Goal: Information Seeking & Learning: Learn about a topic

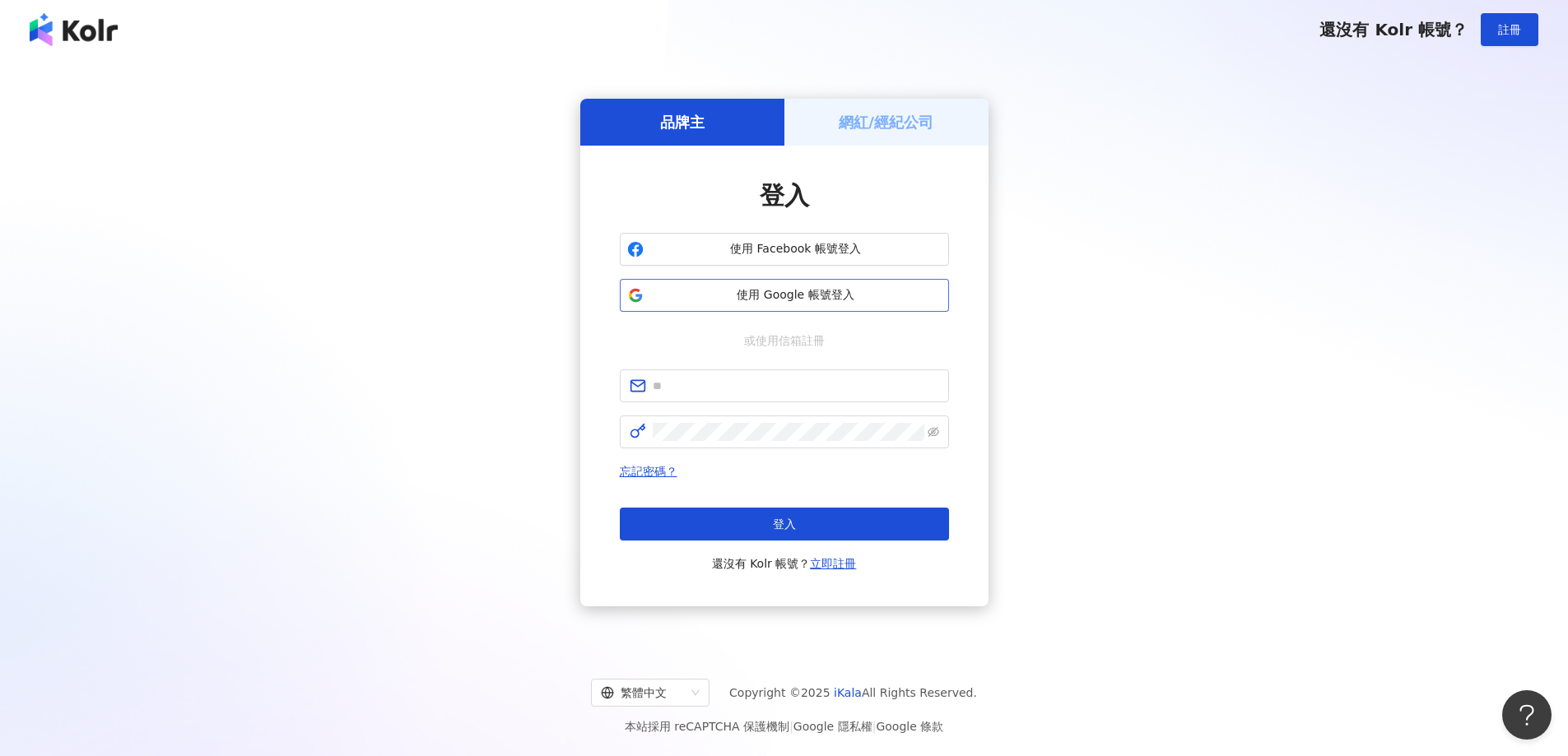
click at [752, 284] on button "使用 Google 帳號登入" at bounding box center [784, 295] width 329 height 33
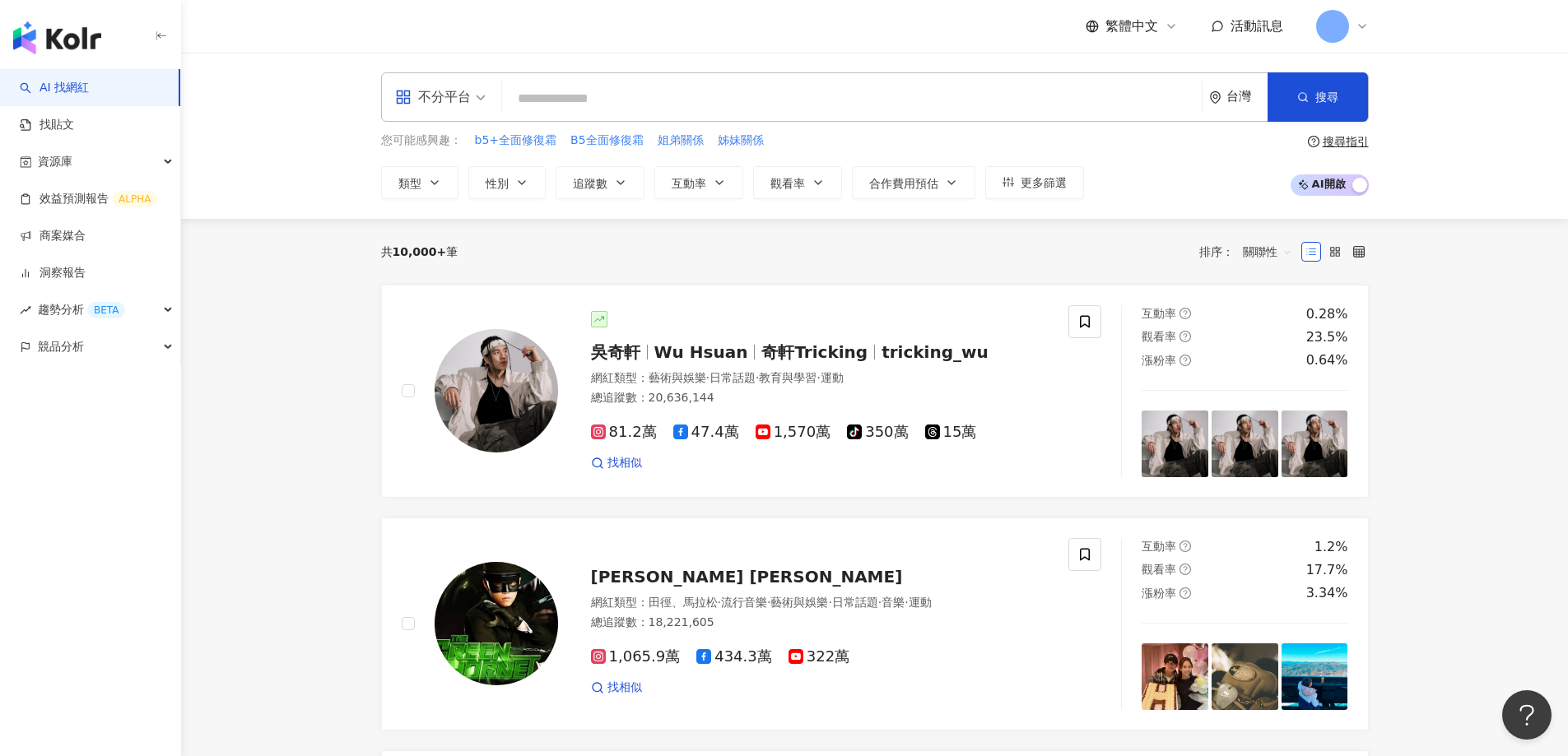
click at [1362, 22] on icon at bounding box center [1362, 26] width 14 height 14
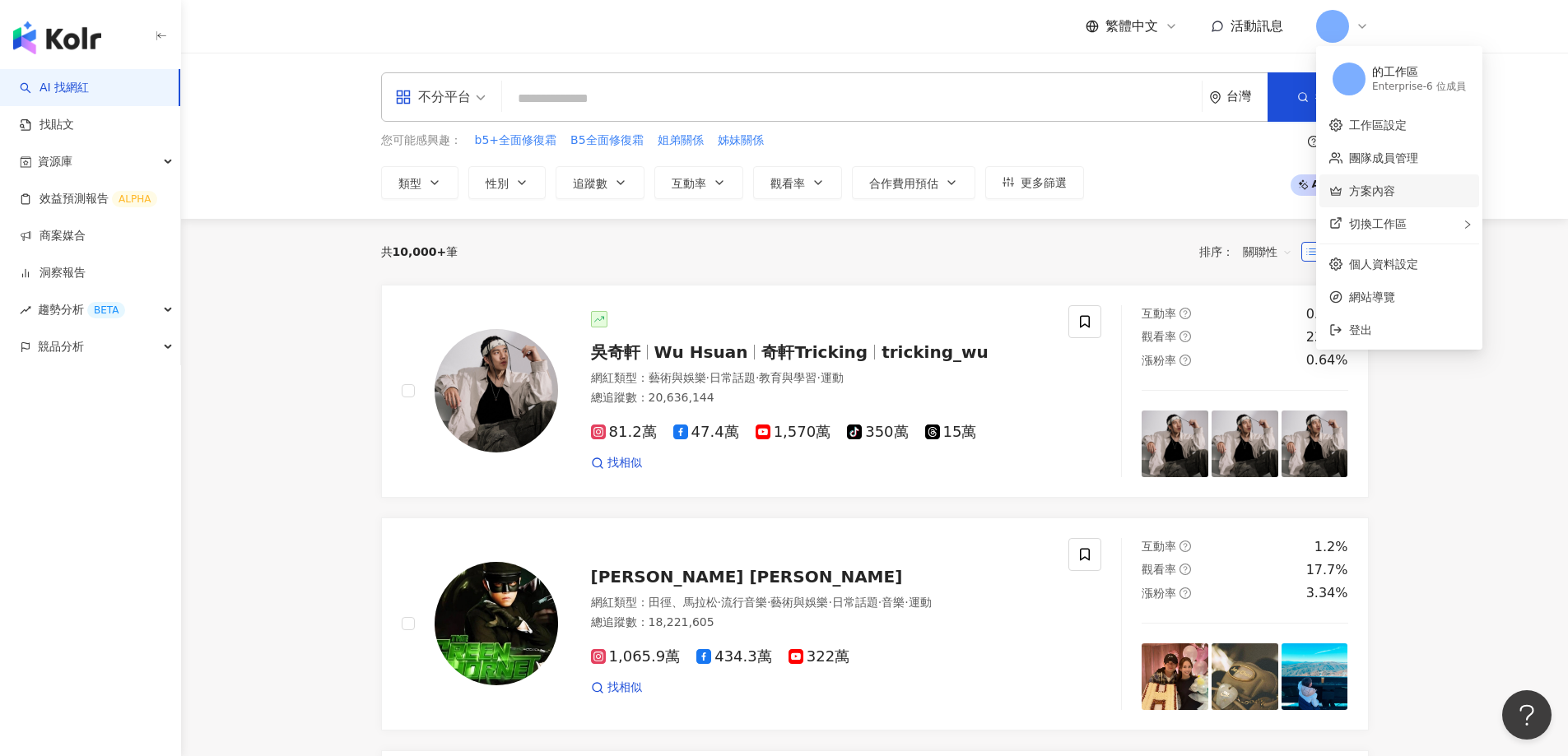
click at [1378, 186] on link "方案內容" at bounding box center [1372, 191] width 46 height 14
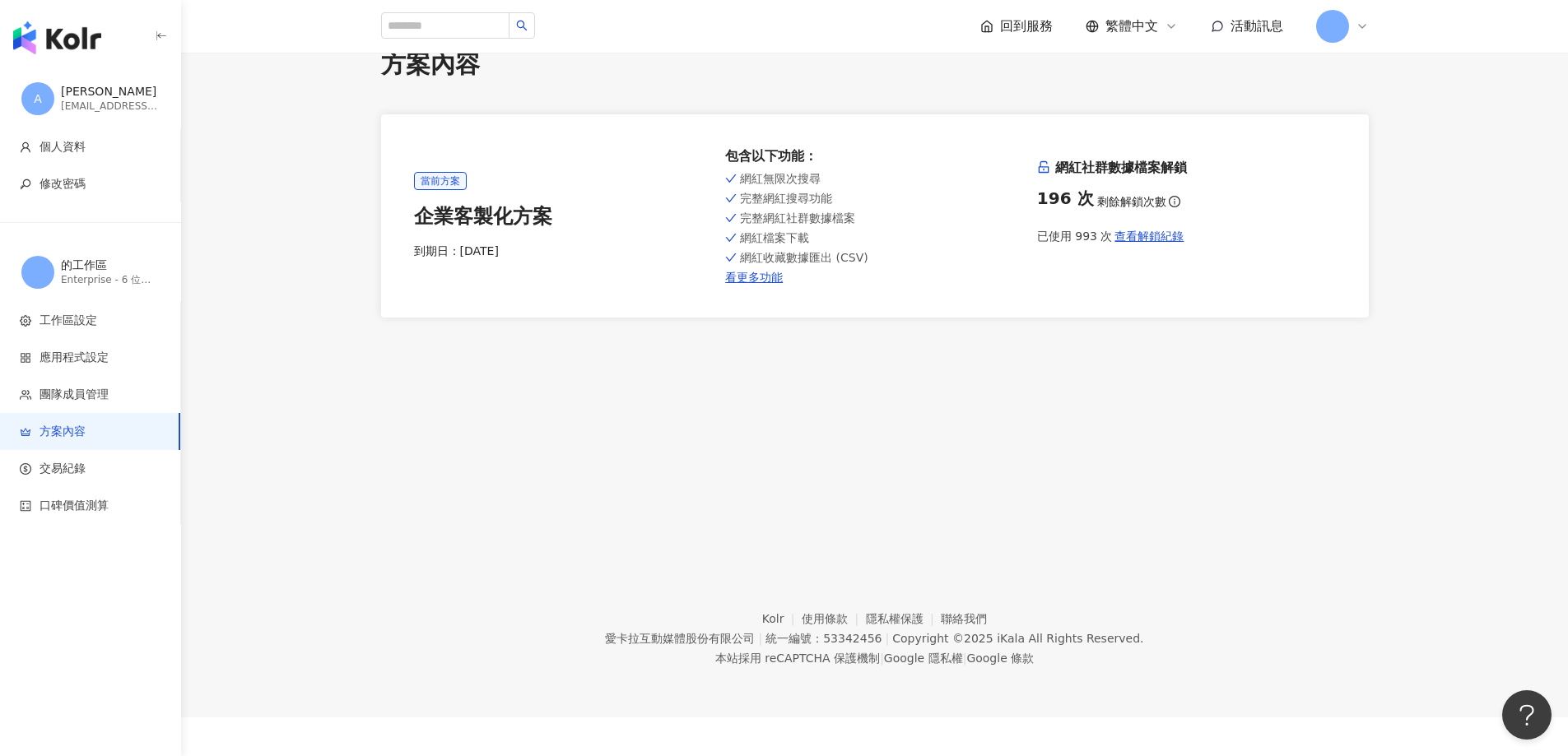
scroll to position [75, 0]
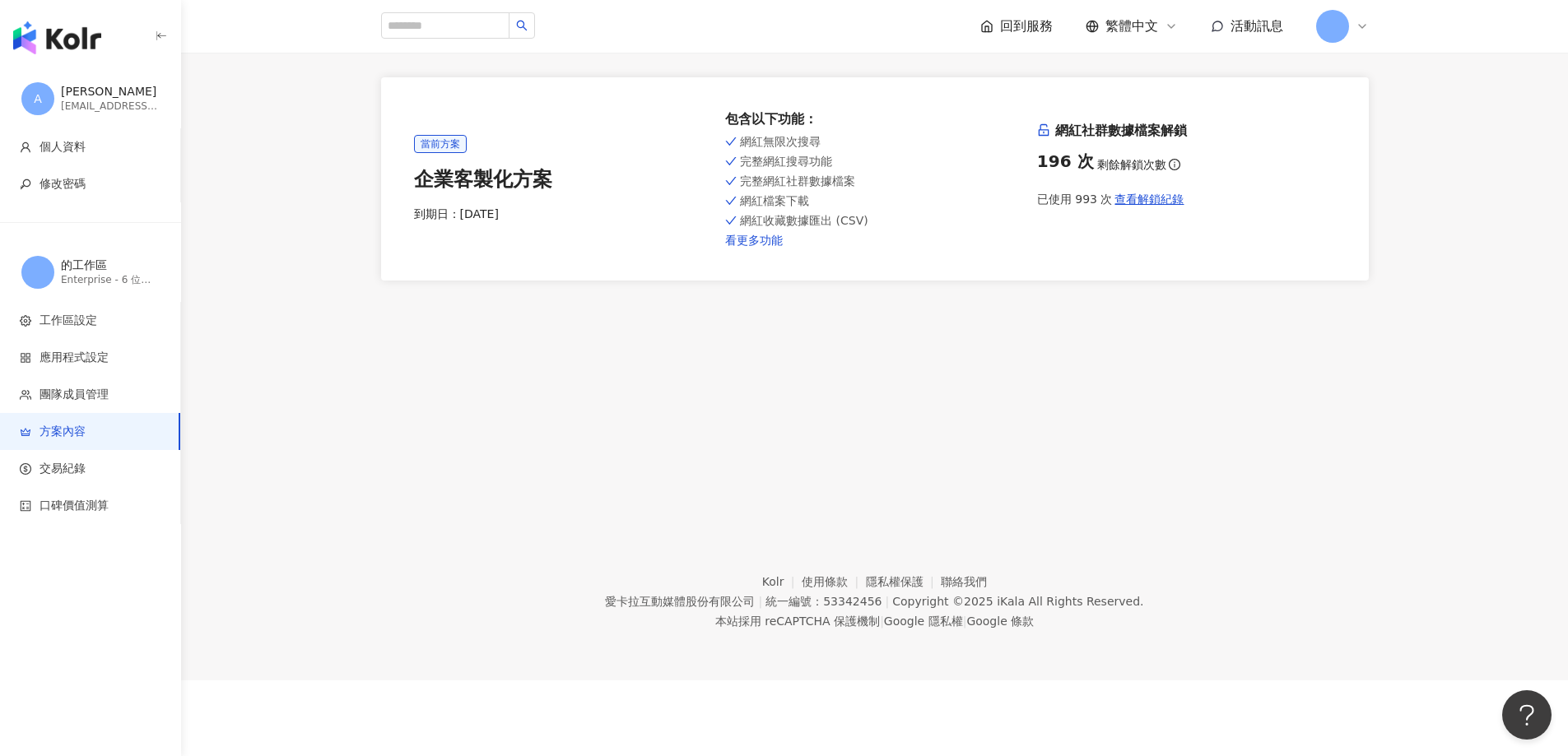
click at [766, 243] on link "看更多功能" at bounding box center [874, 240] width 299 height 14
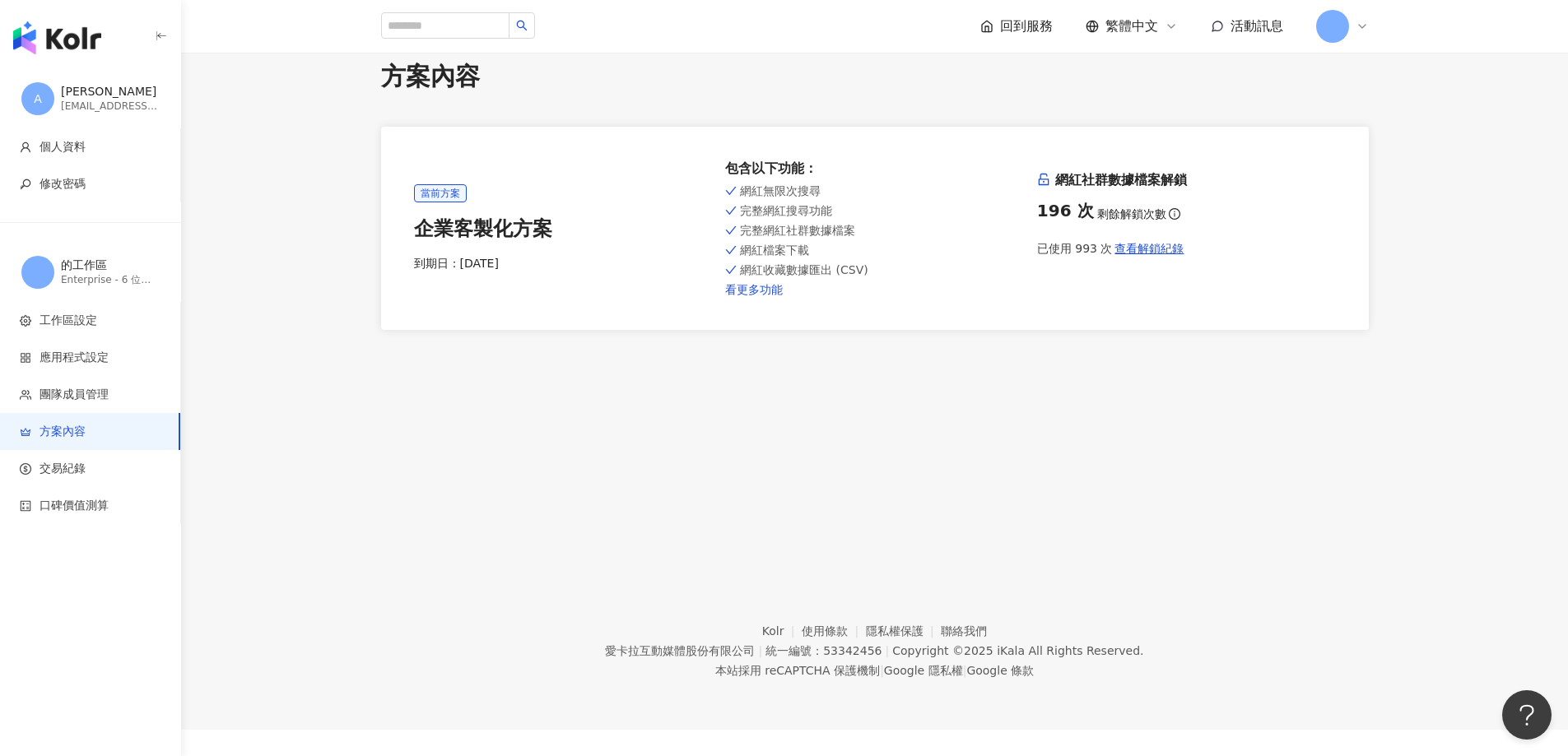
scroll to position [0, 0]
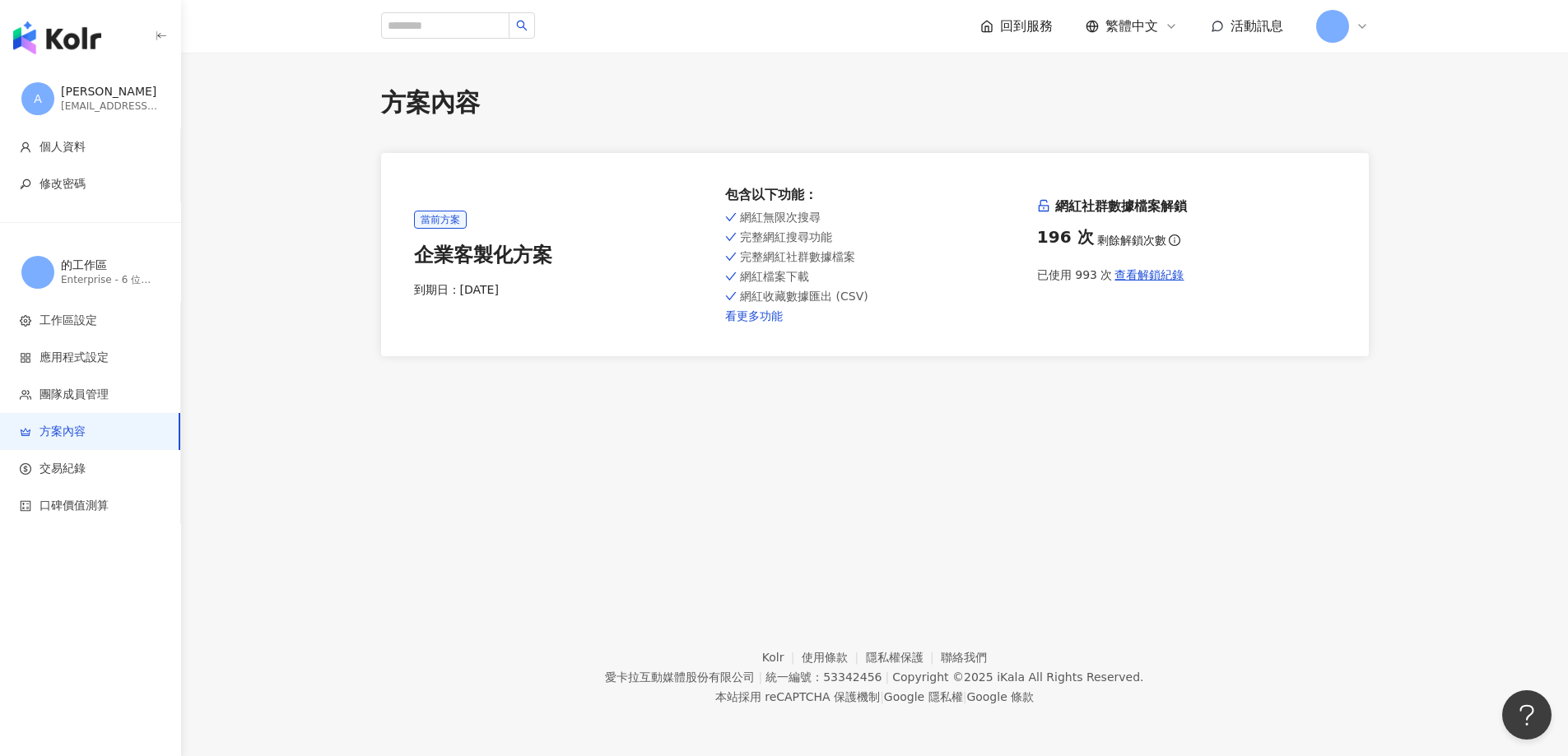
click at [730, 314] on link "看更多功能" at bounding box center [874, 316] width 299 height 14
